Goal: Information Seeking & Learning: Learn about a topic

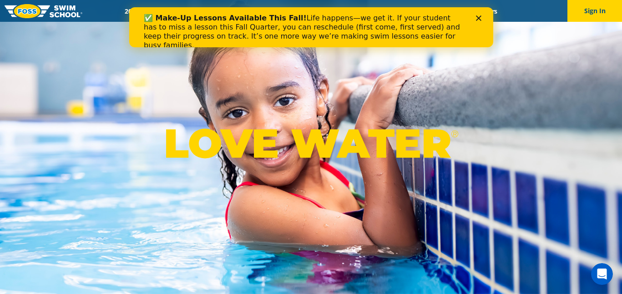
click at [481, 16] on div "Close" at bounding box center [480, 17] width 9 height 5
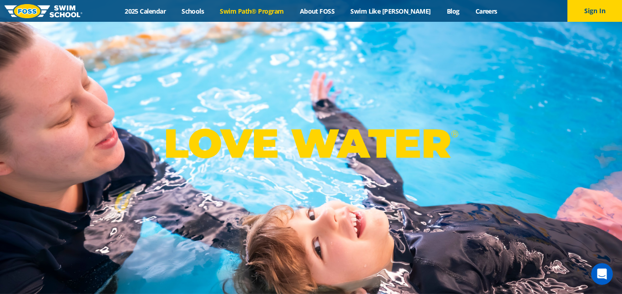
click at [250, 12] on link "Swim Path® Program" at bounding box center [252, 11] width 80 height 9
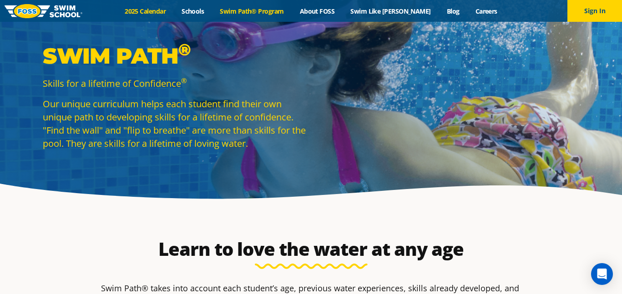
click at [172, 10] on link "2025 Calendar" at bounding box center [145, 11] width 57 height 9
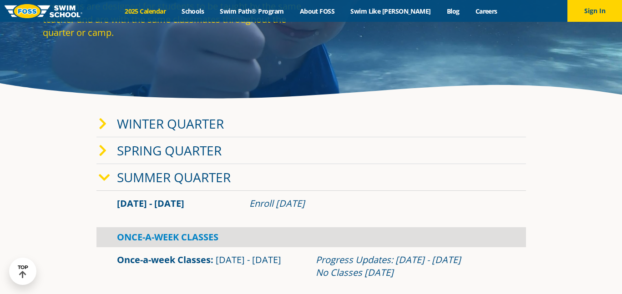
click at [169, 127] on link "Winter Quarter" at bounding box center [170, 123] width 107 height 17
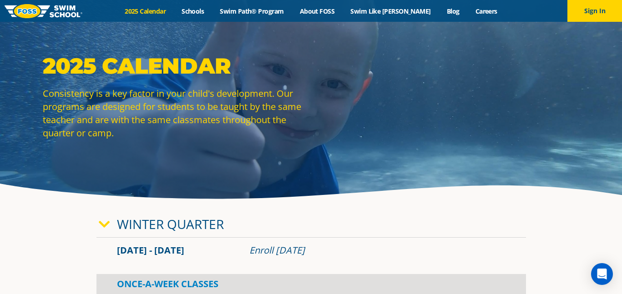
click at [158, 11] on link "2025 Calendar" at bounding box center [145, 11] width 57 height 9
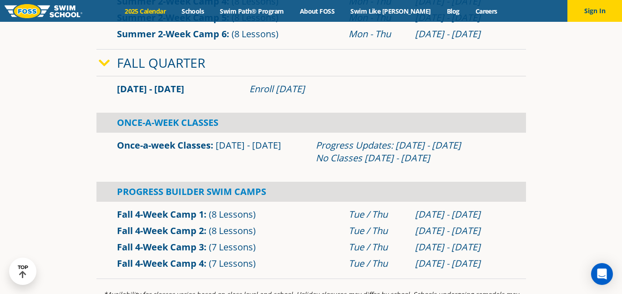
scroll to position [546, 0]
